Goal: Navigation & Orientation: Understand site structure

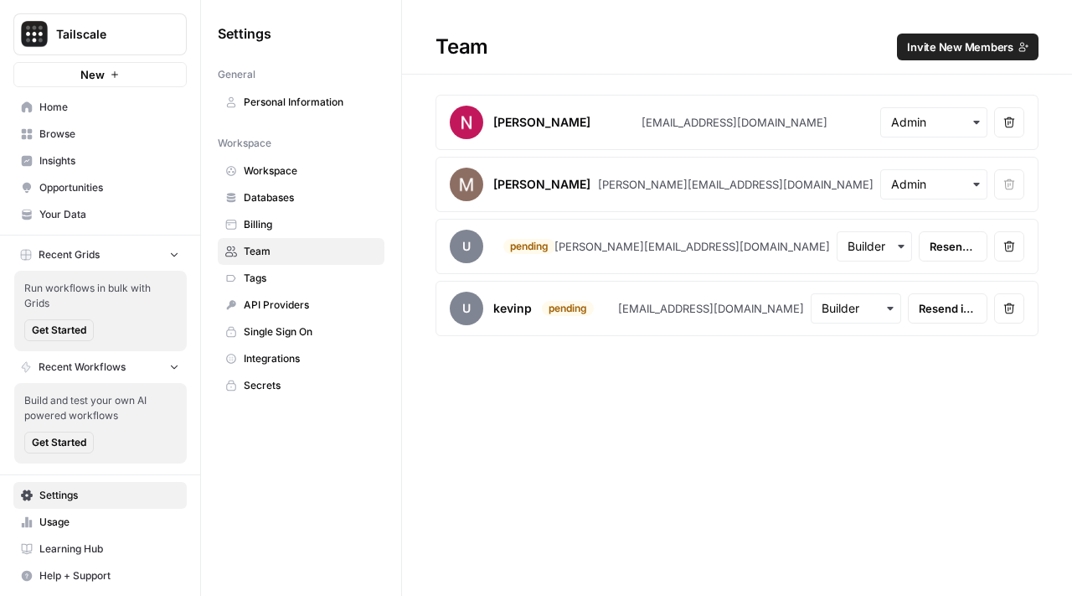
click at [119, 167] on span "Insights" at bounding box center [109, 160] width 140 height 15
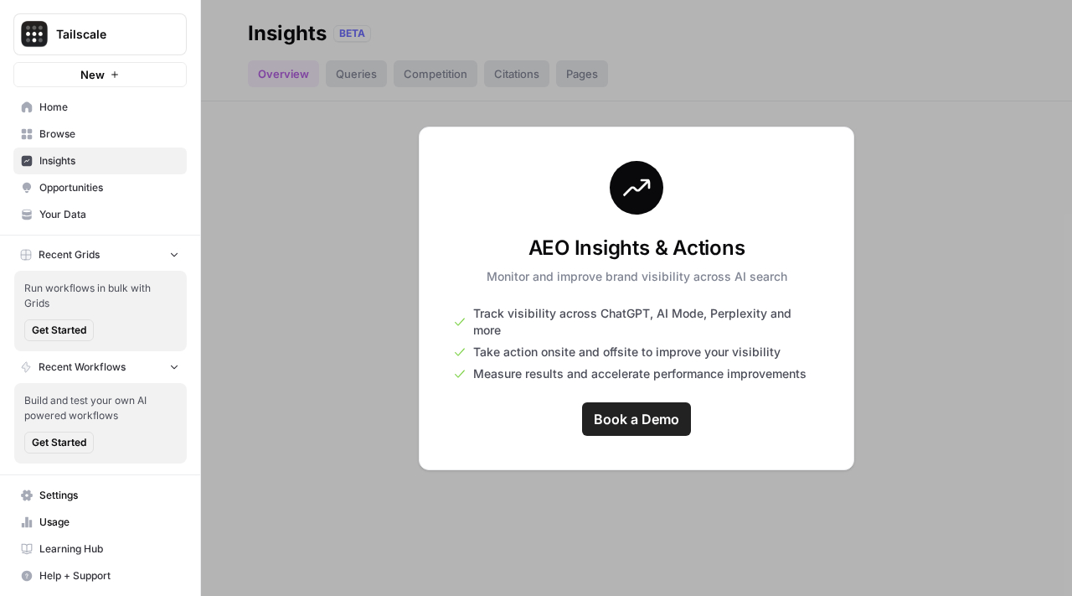
click at [399, 308] on div at bounding box center [636, 298] width 871 height 596
click at [95, 182] on span "Opportunities" at bounding box center [109, 187] width 140 height 15
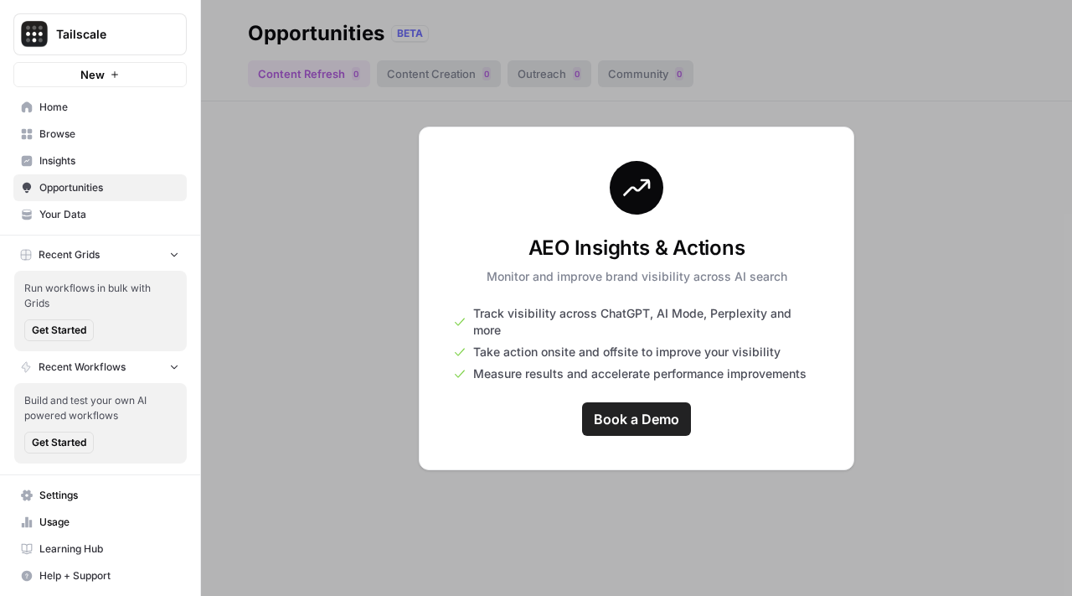
click at [152, 258] on button "Recent Grids" at bounding box center [99, 254] width 173 height 25
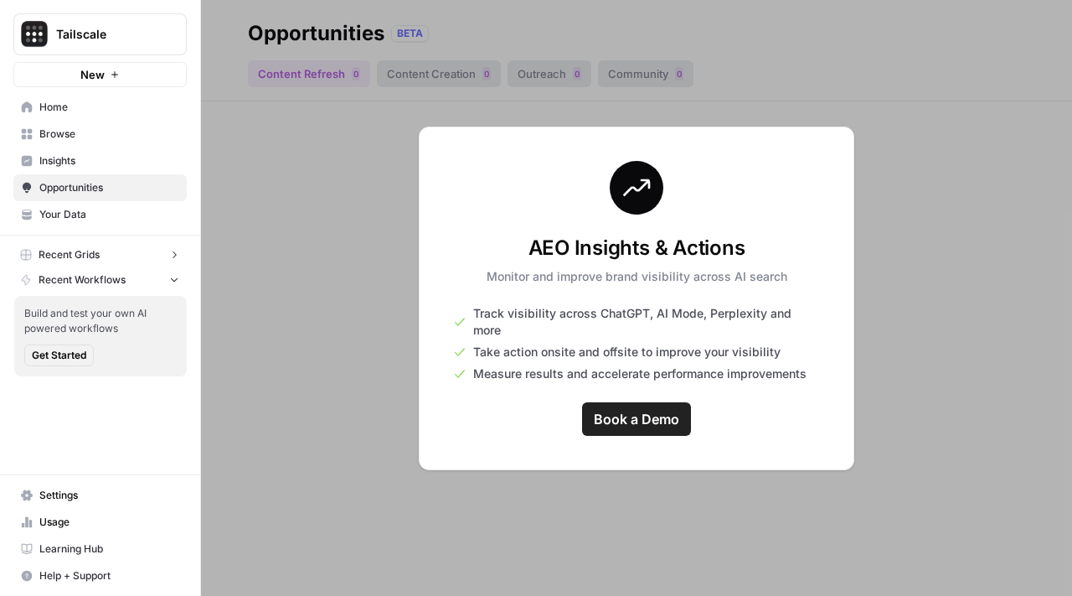
click at [152, 262] on button "Recent Grids" at bounding box center [99, 254] width 173 height 25
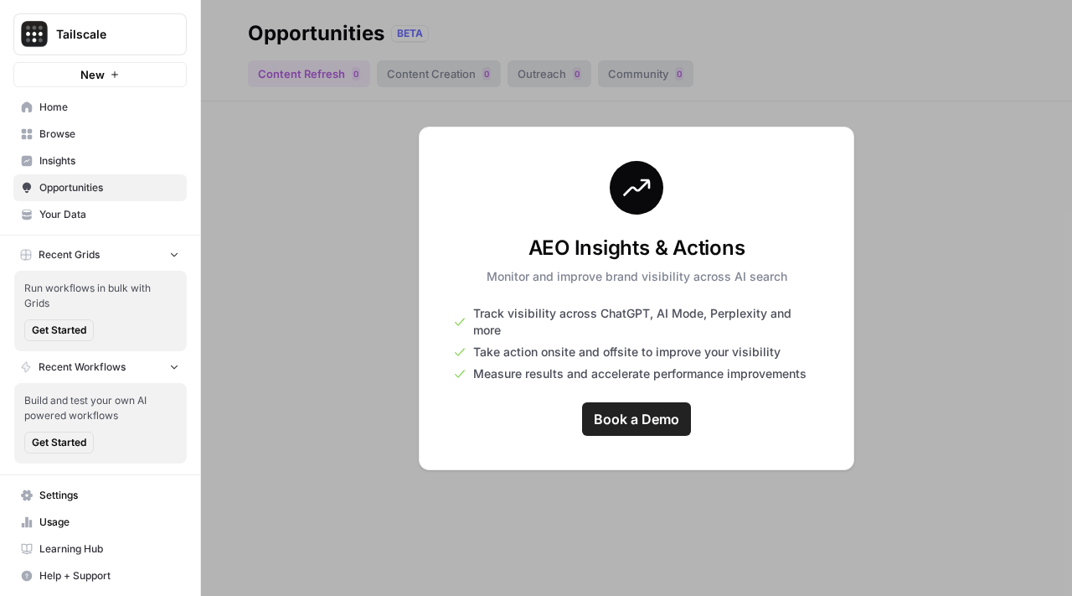
click at [155, 286] on span "Run workflows in bulk with Grids" at bounding box center [100, 296] width 152 height 30
click at [164, 257] on button "Recent Grids" at bounding box center [99, 254] width 173 height 25
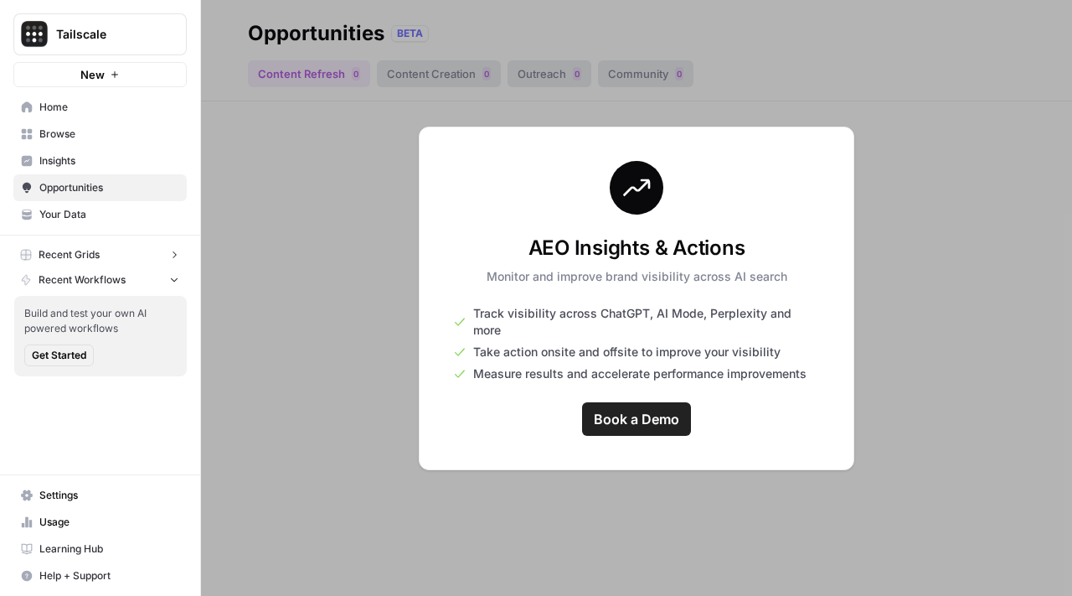
click at [161, 283] on button "Recent Workflows" at bounding box center [99, 279] width 173 height 25
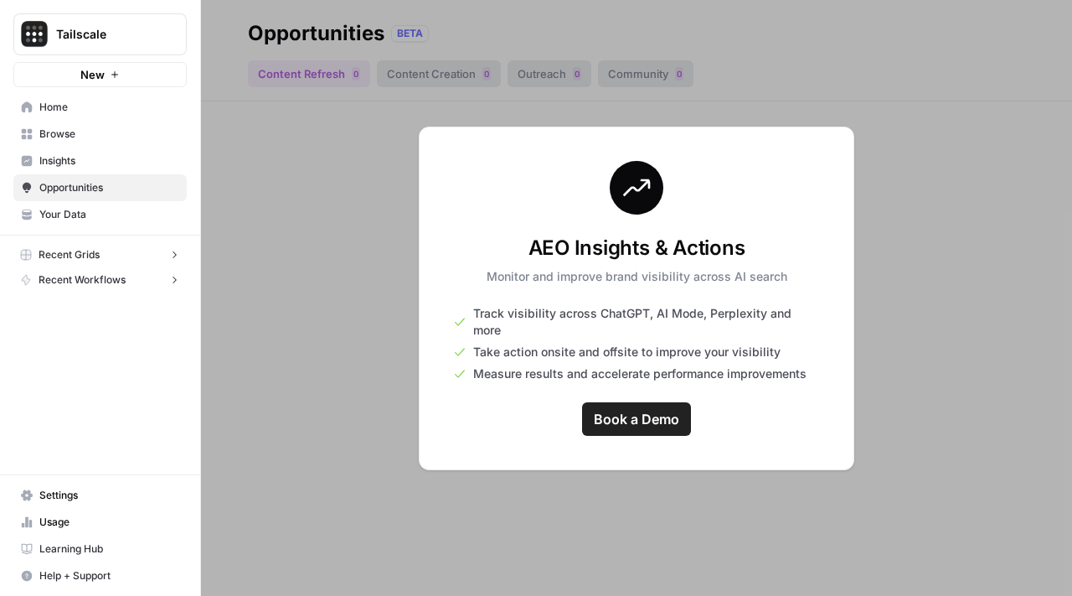
click at [131, 211] on span "Your Data" at bounding box center [109, 214] width 140 height 15
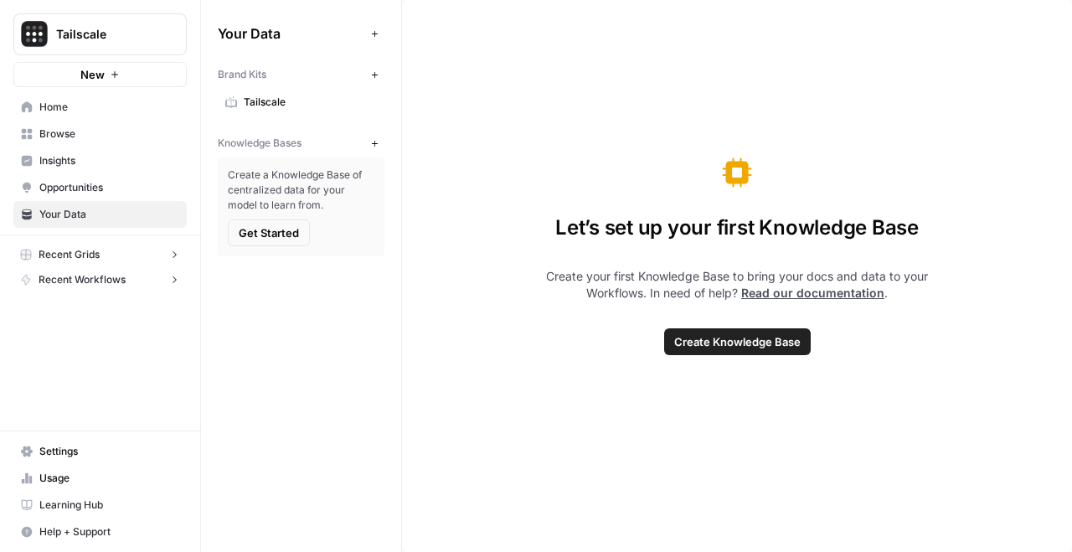
click at [125, 42] on span "Tailscale" at bounding box center [106, 34] width 101 height 17
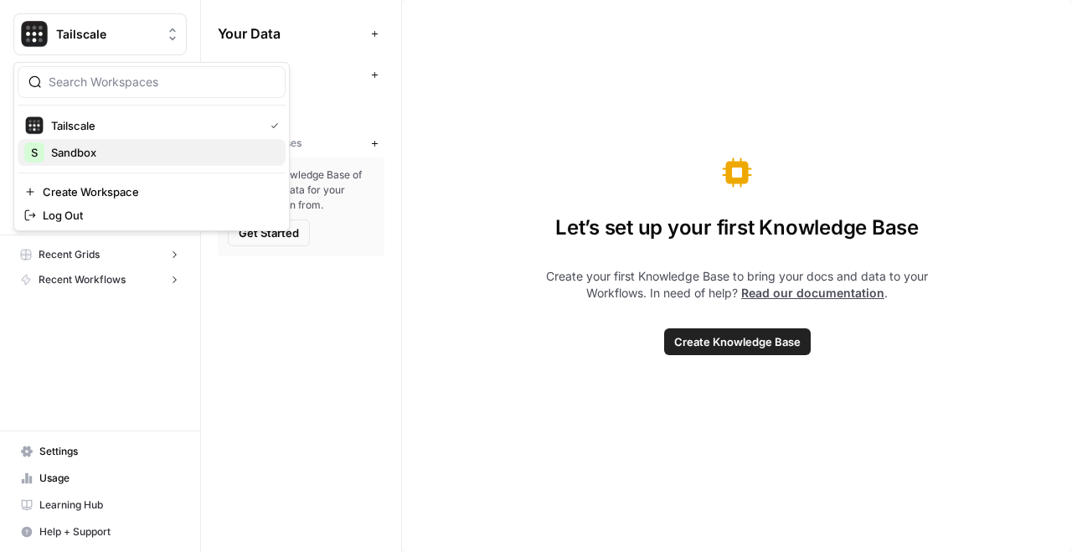
click at [131, 152] on span "Sandbox" at bounding box center [161, 152] width 221 height 17
